Goal: Information Seeking & Learning: Learn about a topic

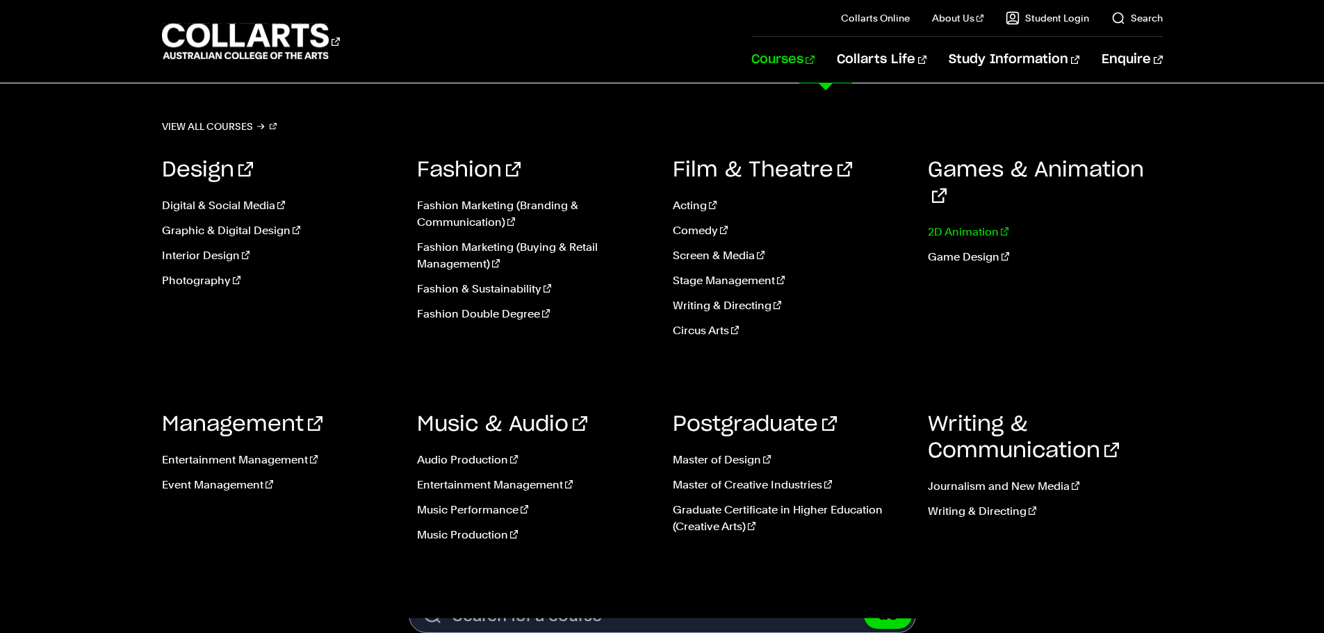
click at [962, 224] on link "2D Animation" at bounding box center [1045, 232] width 235 height 17
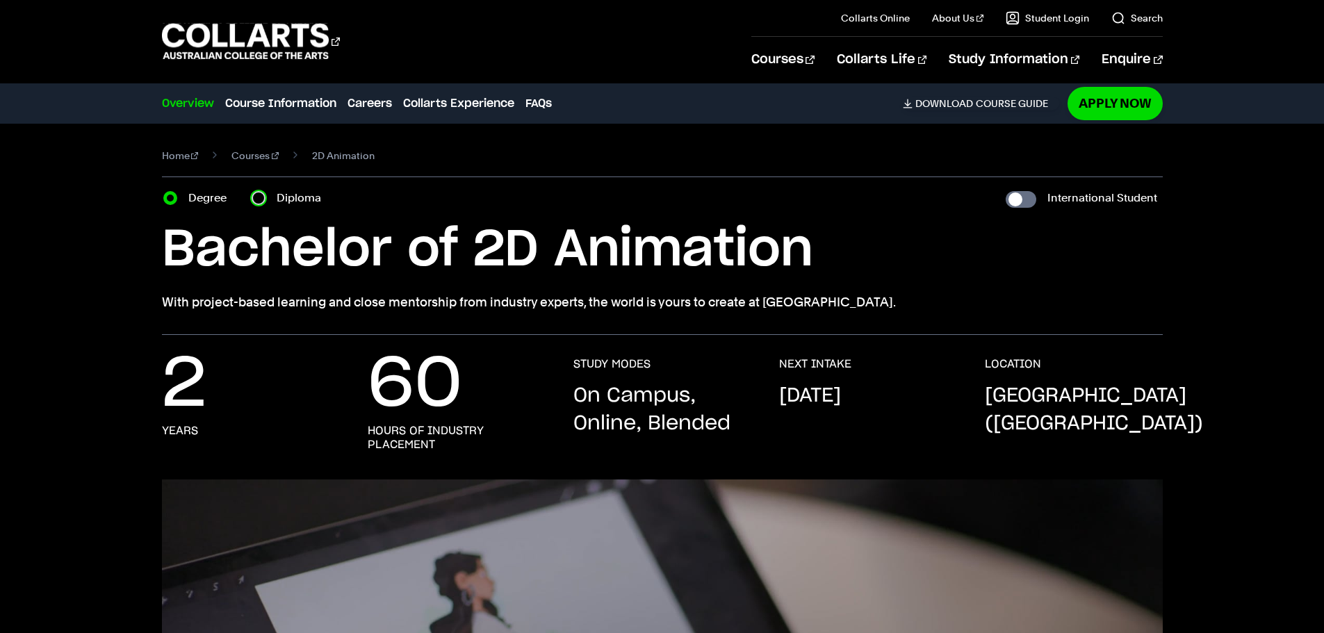
click at [258, 192] on input "Diploma" at bounding box center [259, 198] width 14 height 14
radio input "true"
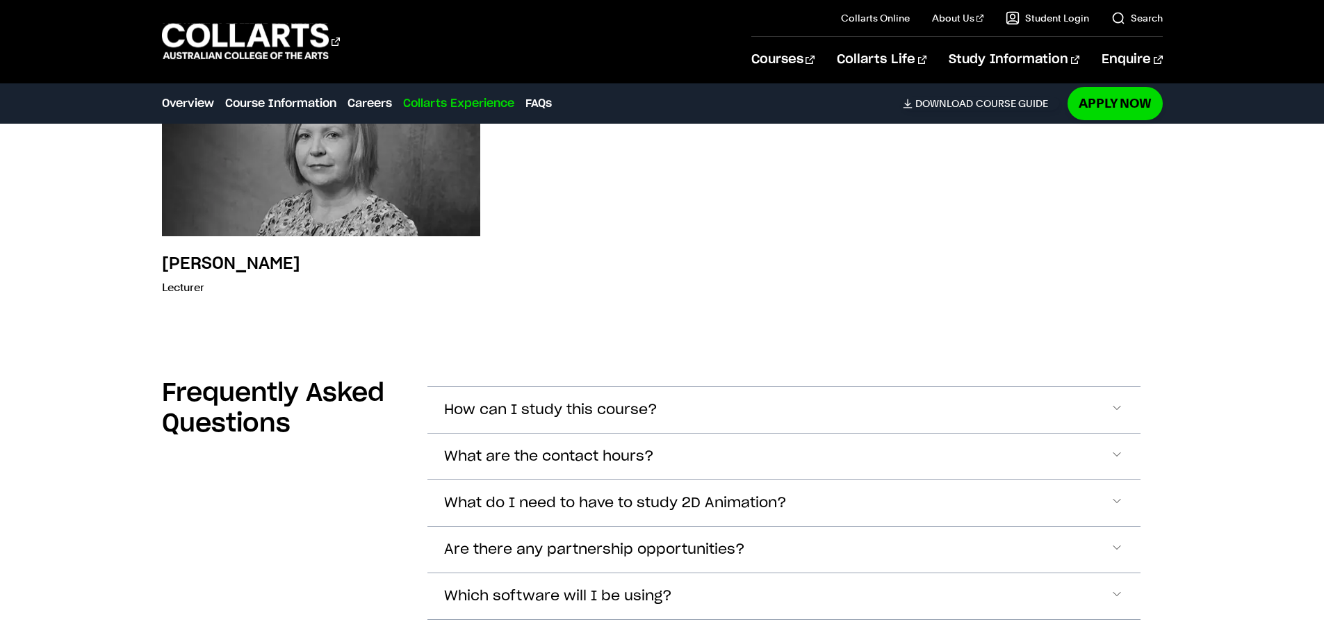
scroll to position [4309, 0]
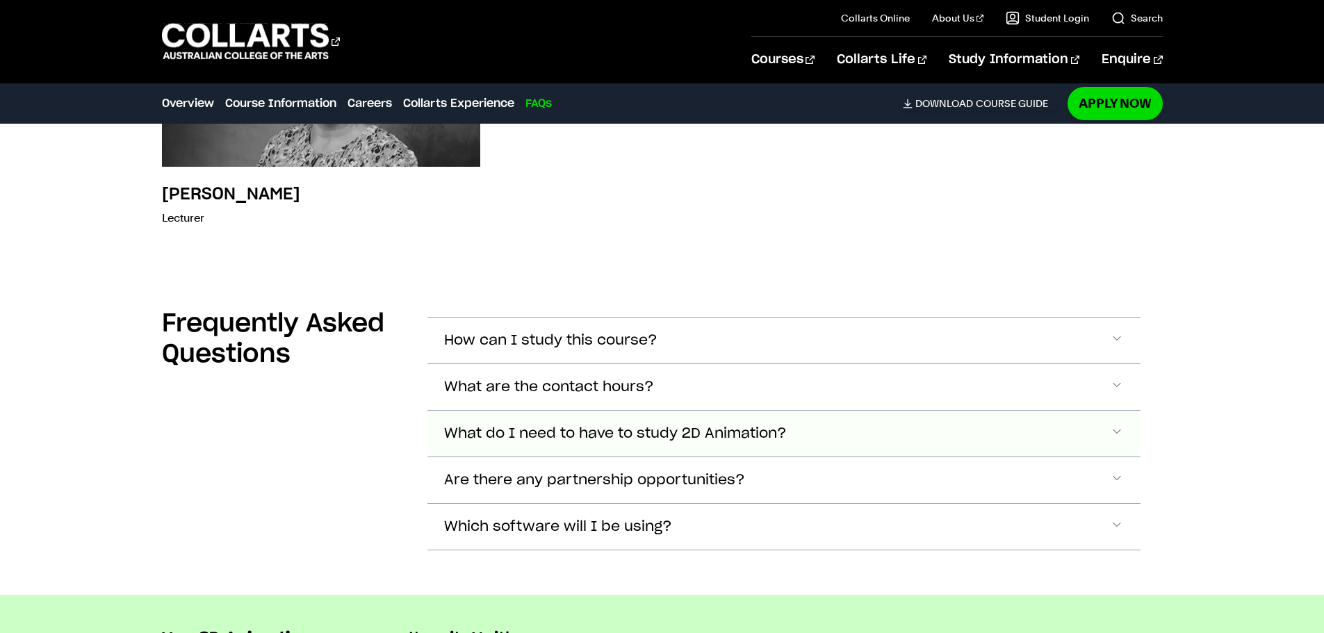
click at [507, 429] on span "What do I need to have to study 2D Animation?" at bounding box center [615, 434] width 343 height 16
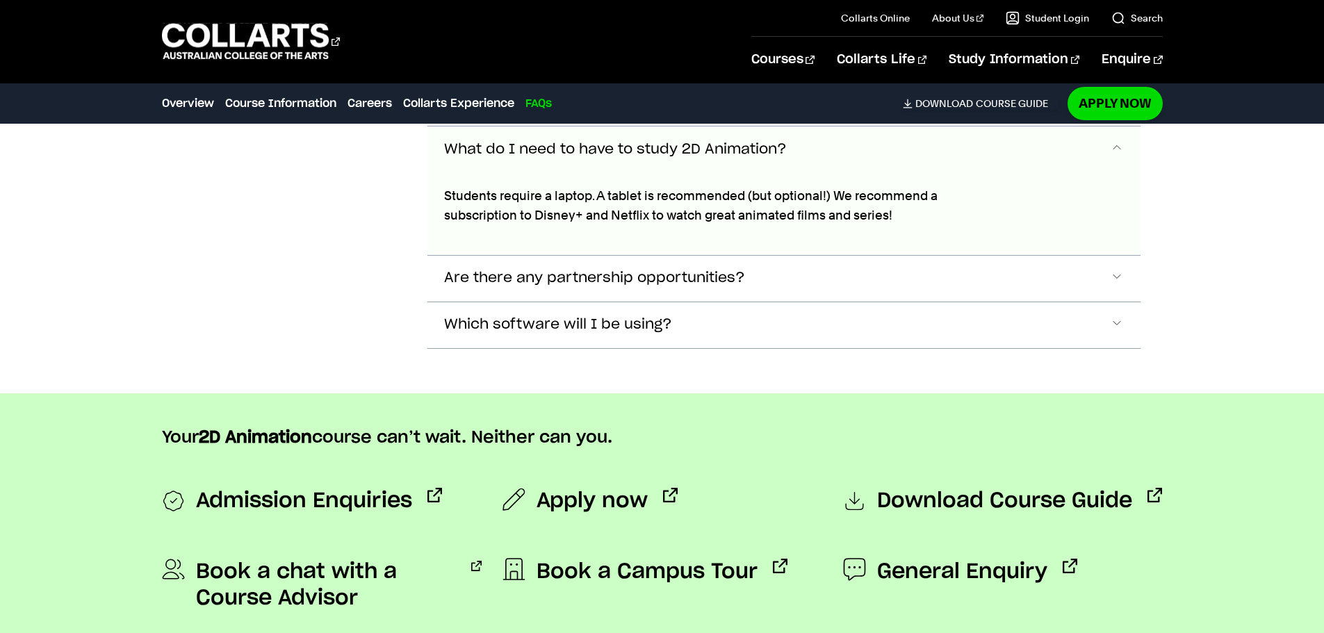
scroll to position [4523, 0]
